Goal: Check status: Check status

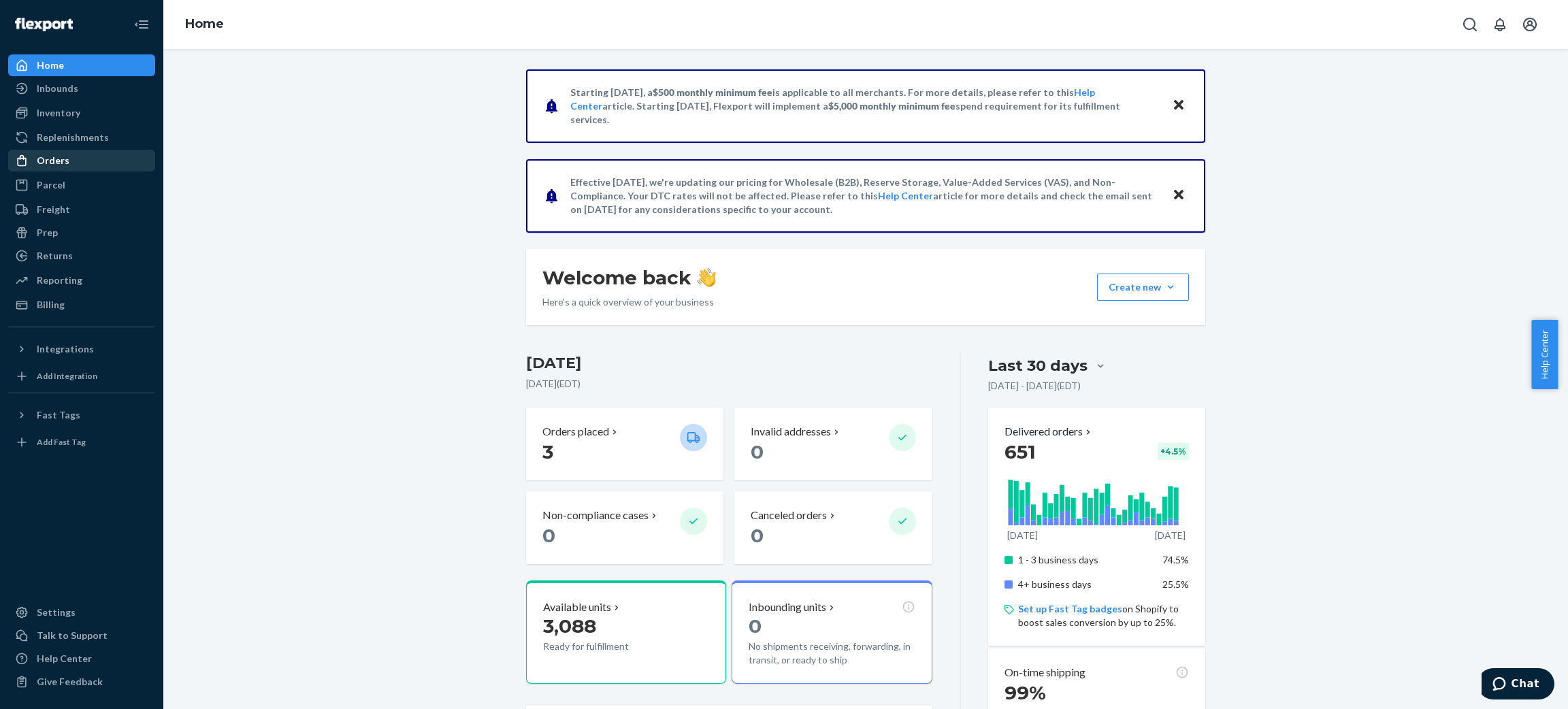
click at [112, 167] on div "Orders" at bounding box center [82, 160] width 144 height 19
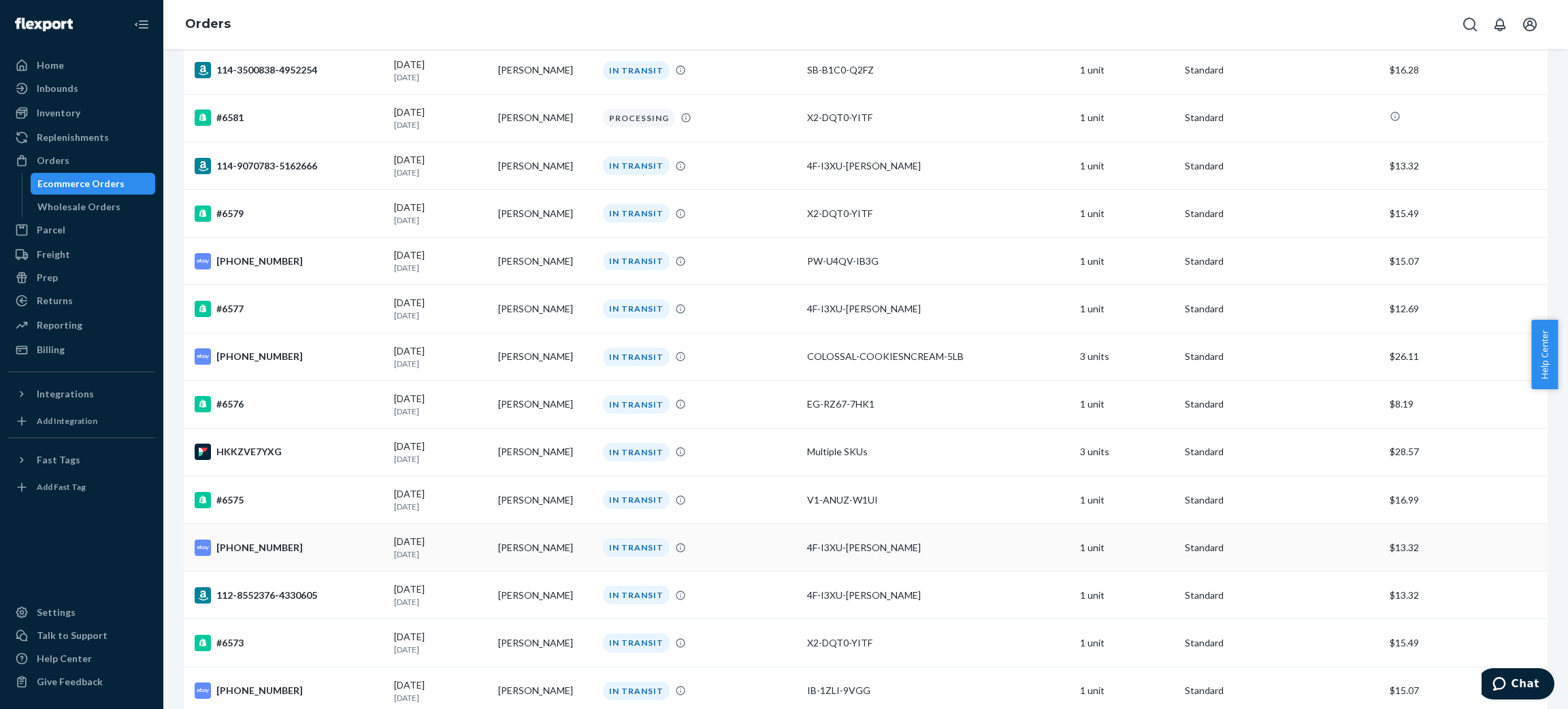
scroll to position [1020, 0]
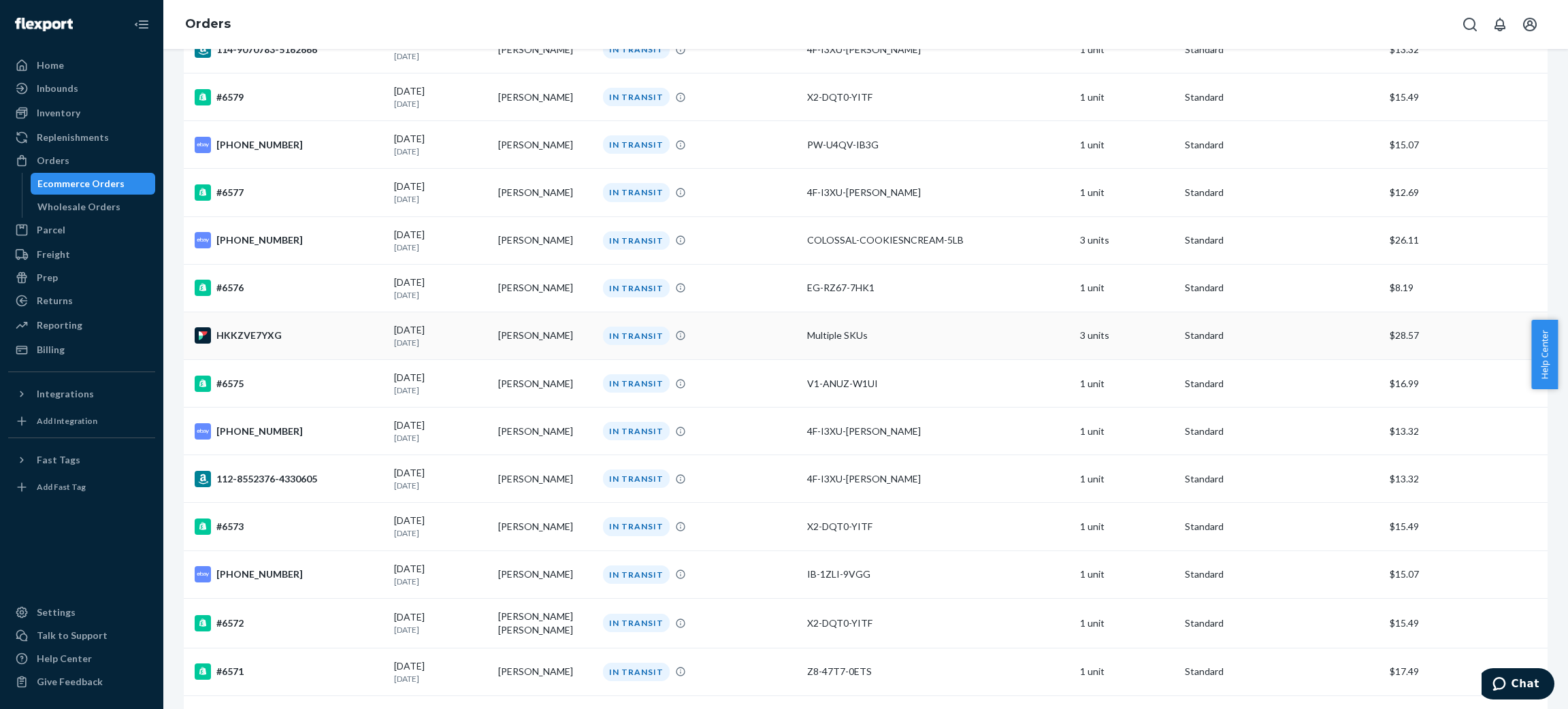
click at [460, 341] on p "[DATE]" at bounding box center [441, 342] width 94 height 11
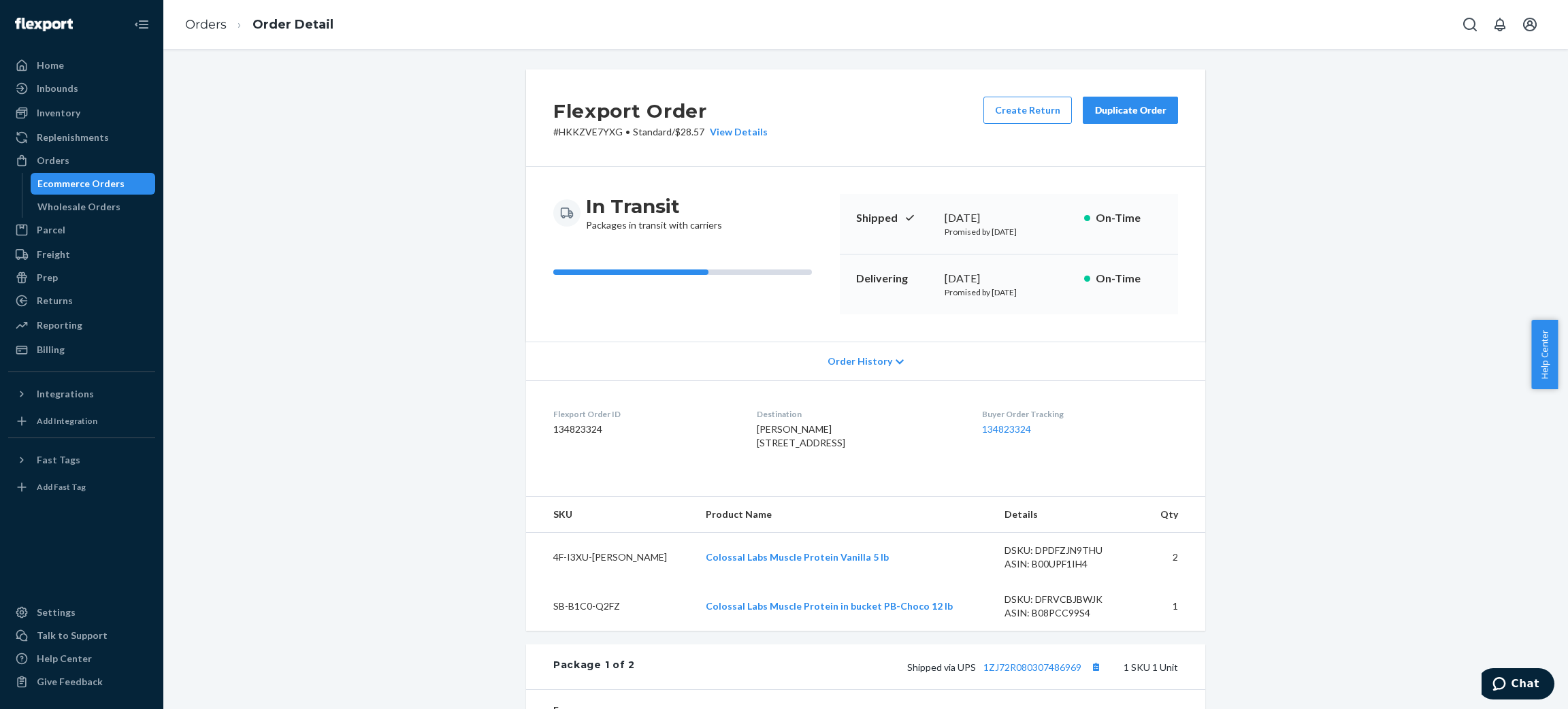
scroll to position [102, 0]
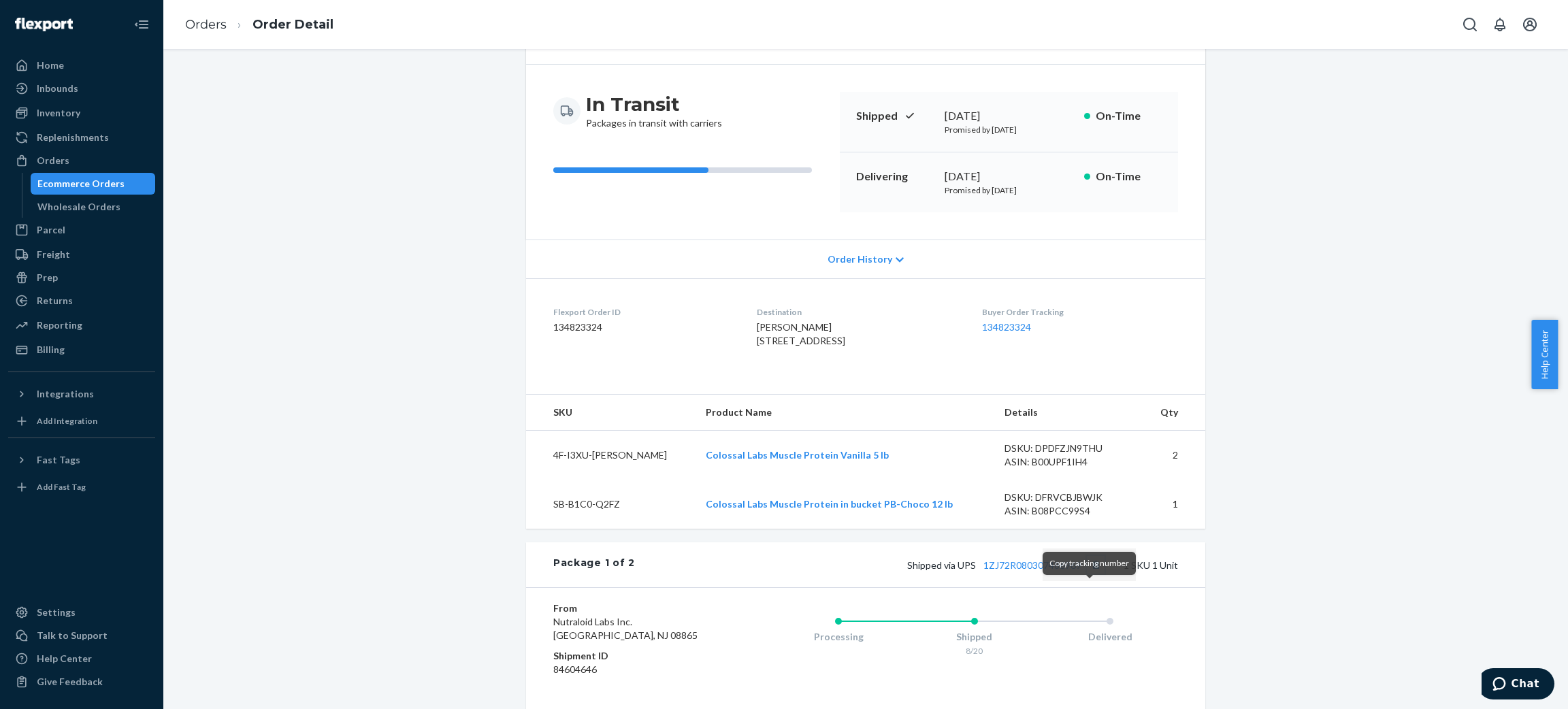
click at [1045, 472] on button "Copy tracking number" at bounding box center [1095, 564] width 17 height 17
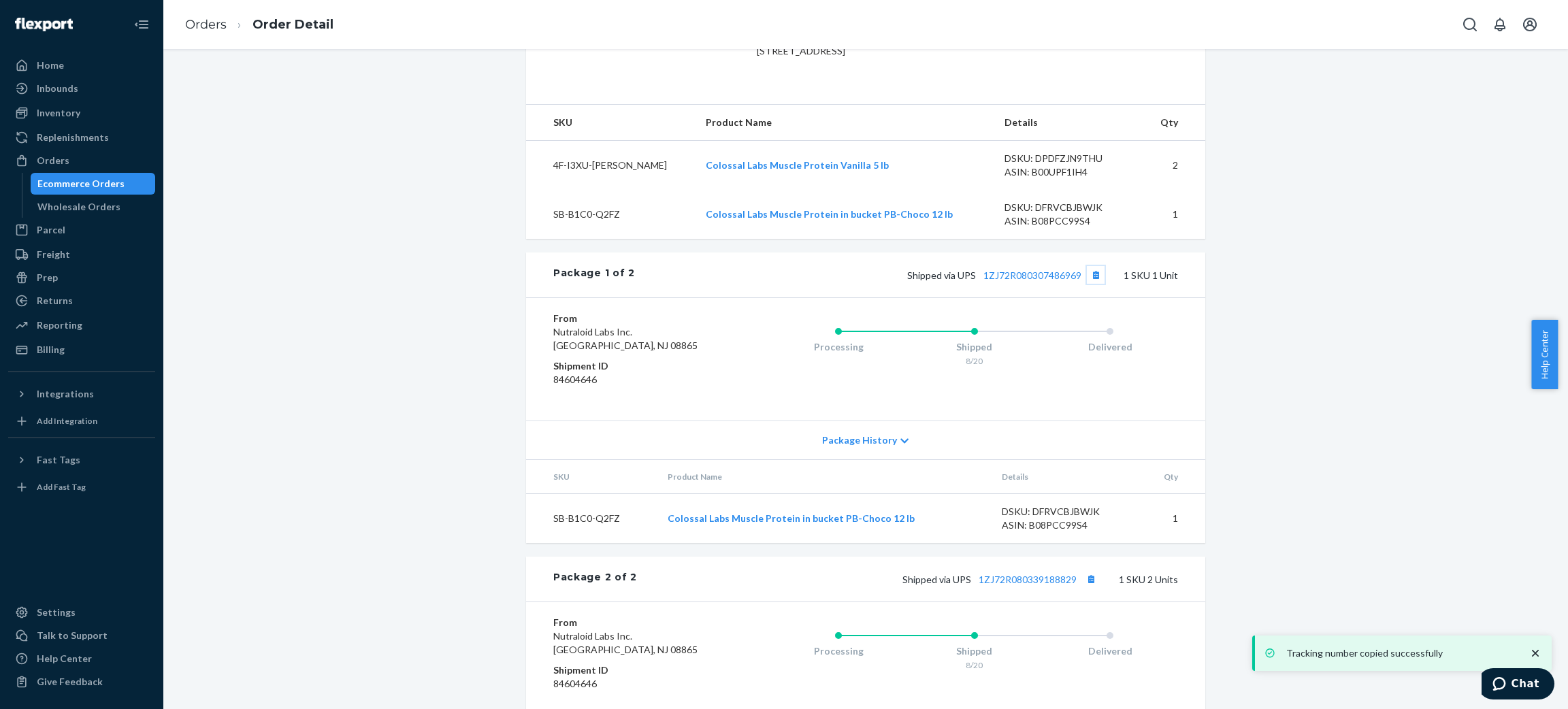
scroll to position [408, 0]
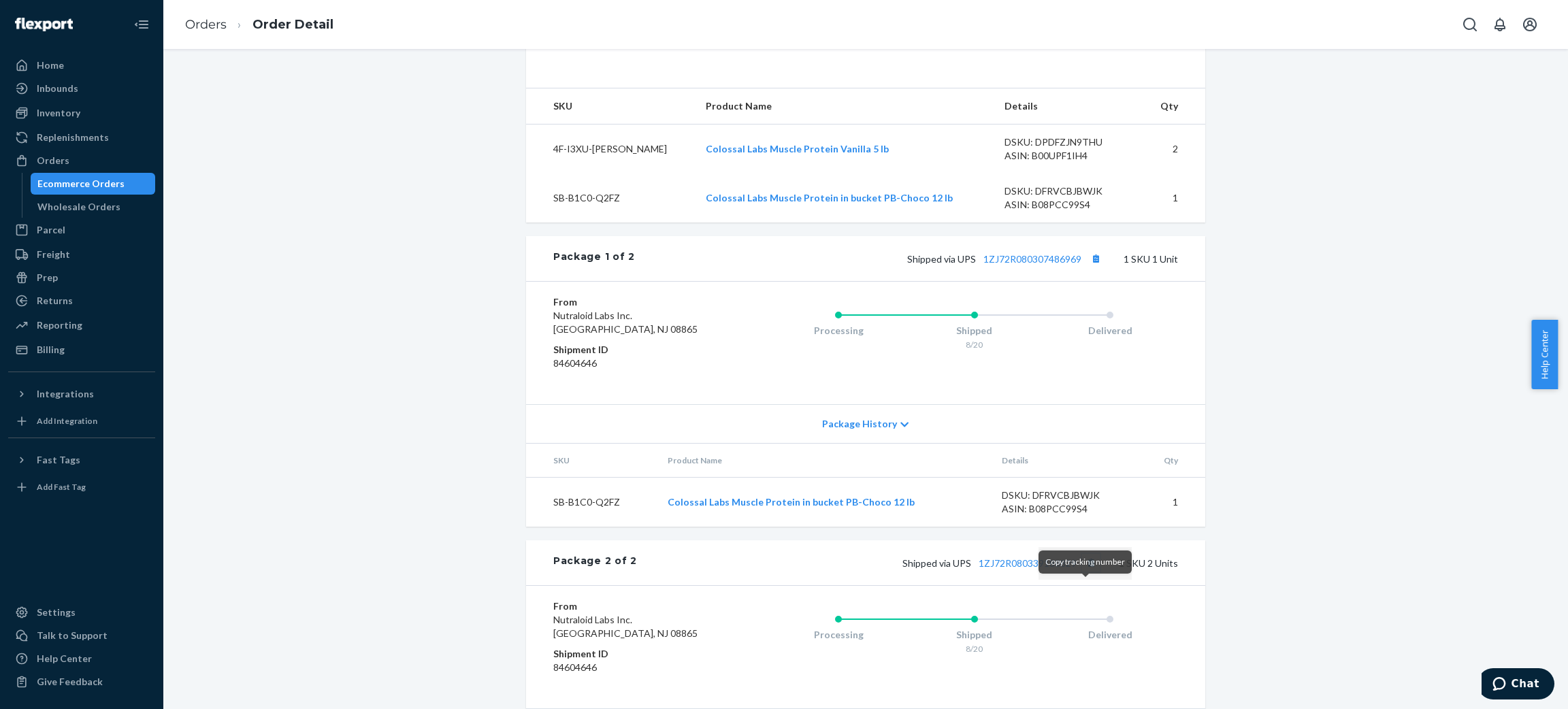
click at [1045, 472] on button "Copy tracking number" at bounding box center [1091, 562] width 17 height 17
click at [200, 28] on link "Orders" at bounding box center [206, 24] width 42 height 15
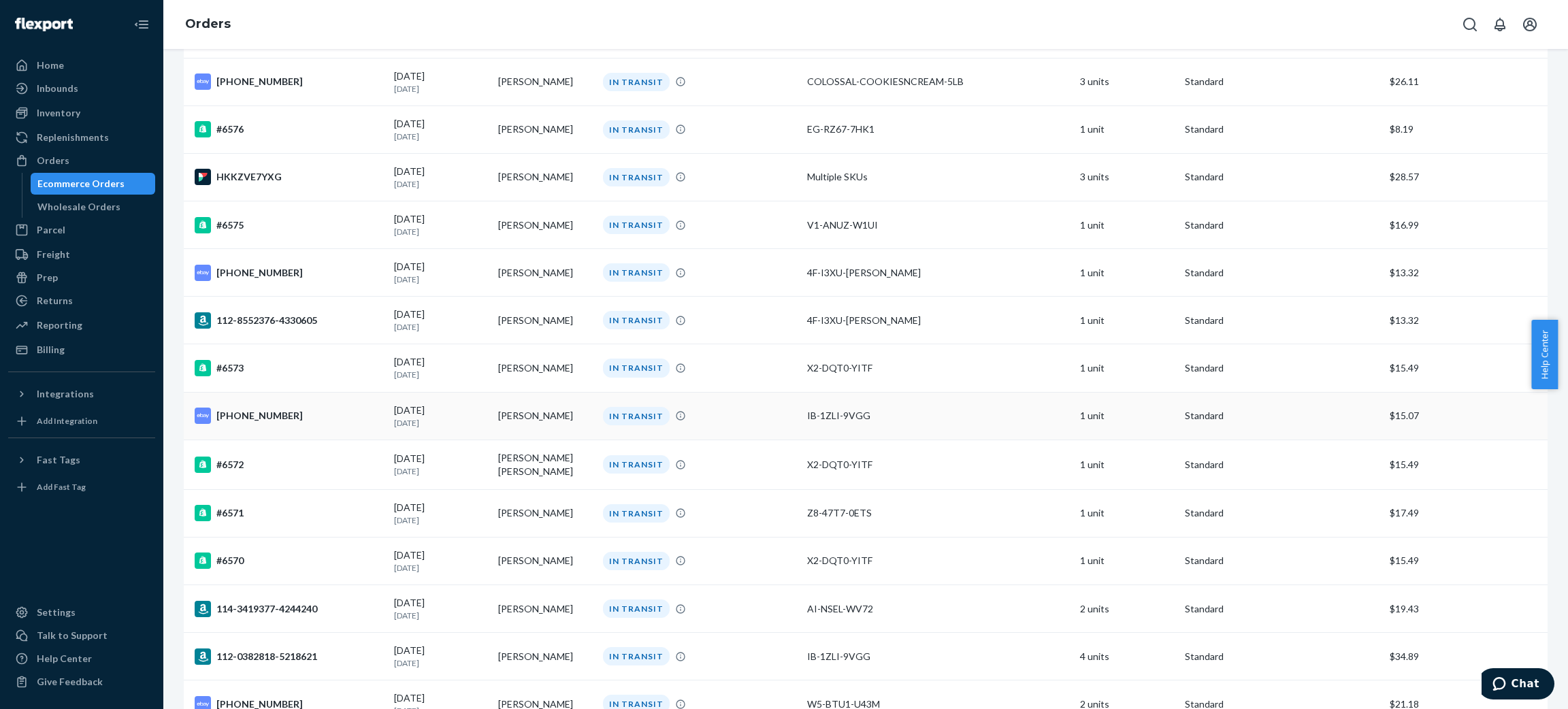
scroll to position [1020, 0]
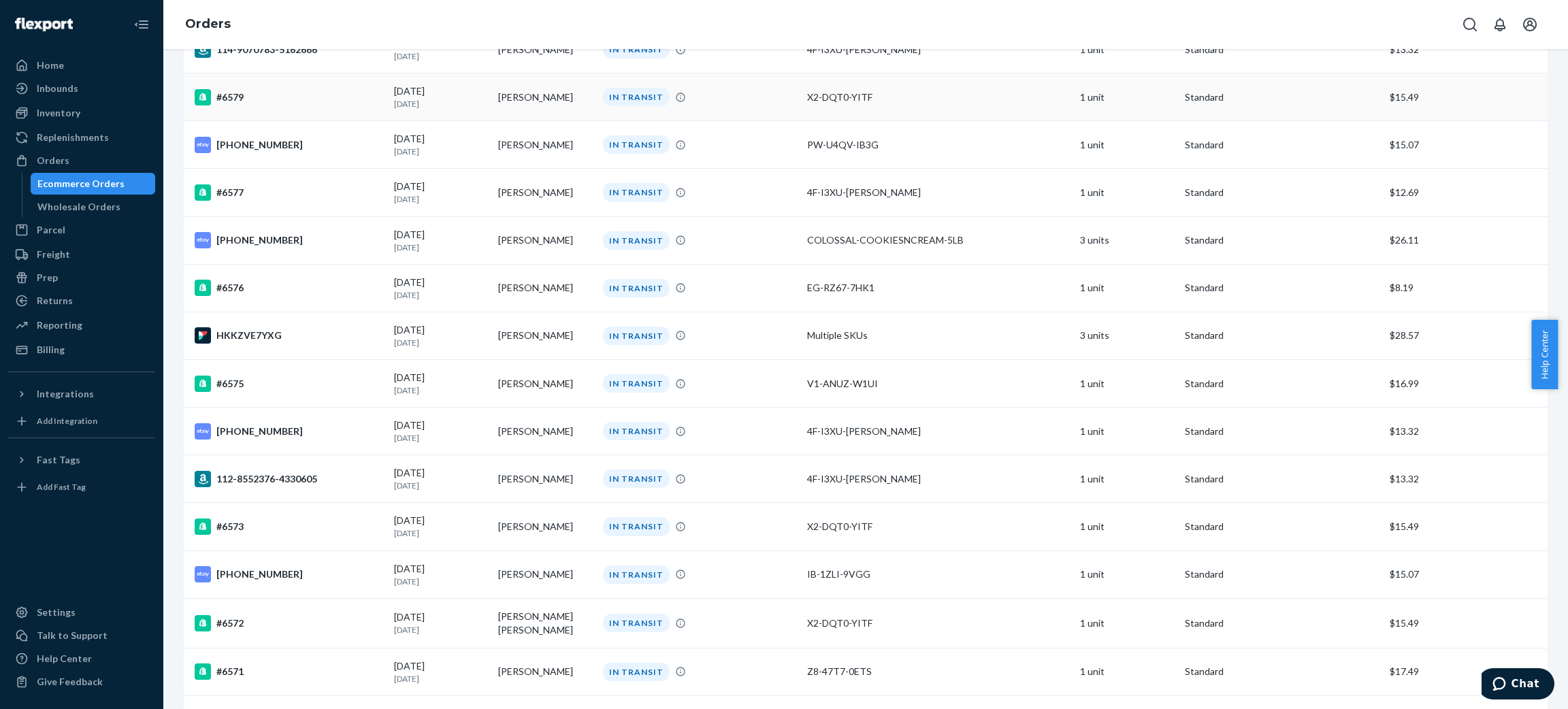
click at [294, 94] on div "#6579" at bounding box center [289, 98] width 189 height 17
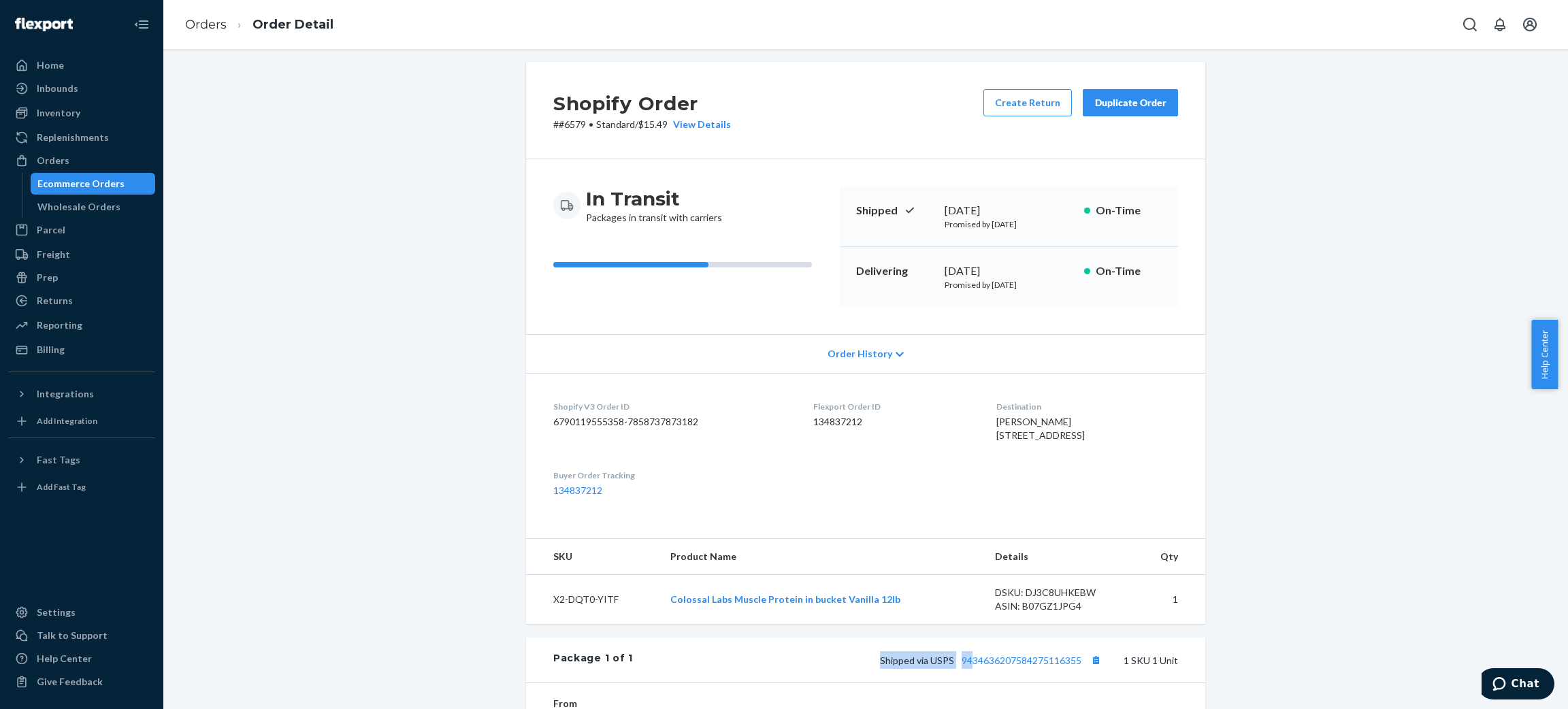
scroll to position [14, 0]
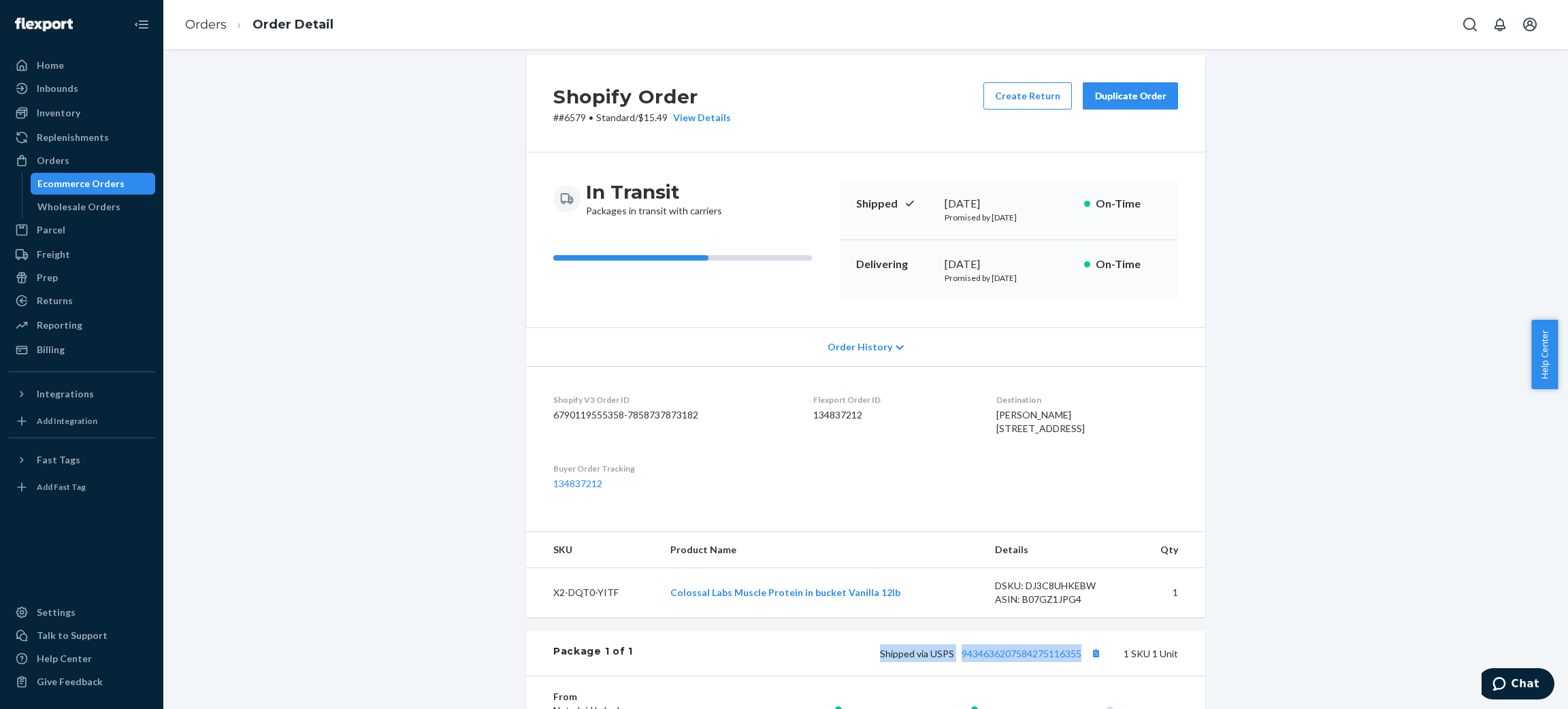
drag, startPoint x: 872, startPoint y: 692, endPoint x: 1075, endPoint y: 679, distance: 203.4
click at [1045, 472] on div "Shipped via USPS 9434636207584275116355 1 SKU 1 Unit" at bounding box center [905, 653] width 545 height 17
copy span "Shipped via USPS 9434636207584275116355"
